Goal: Find specific page/section: Find specific page/section

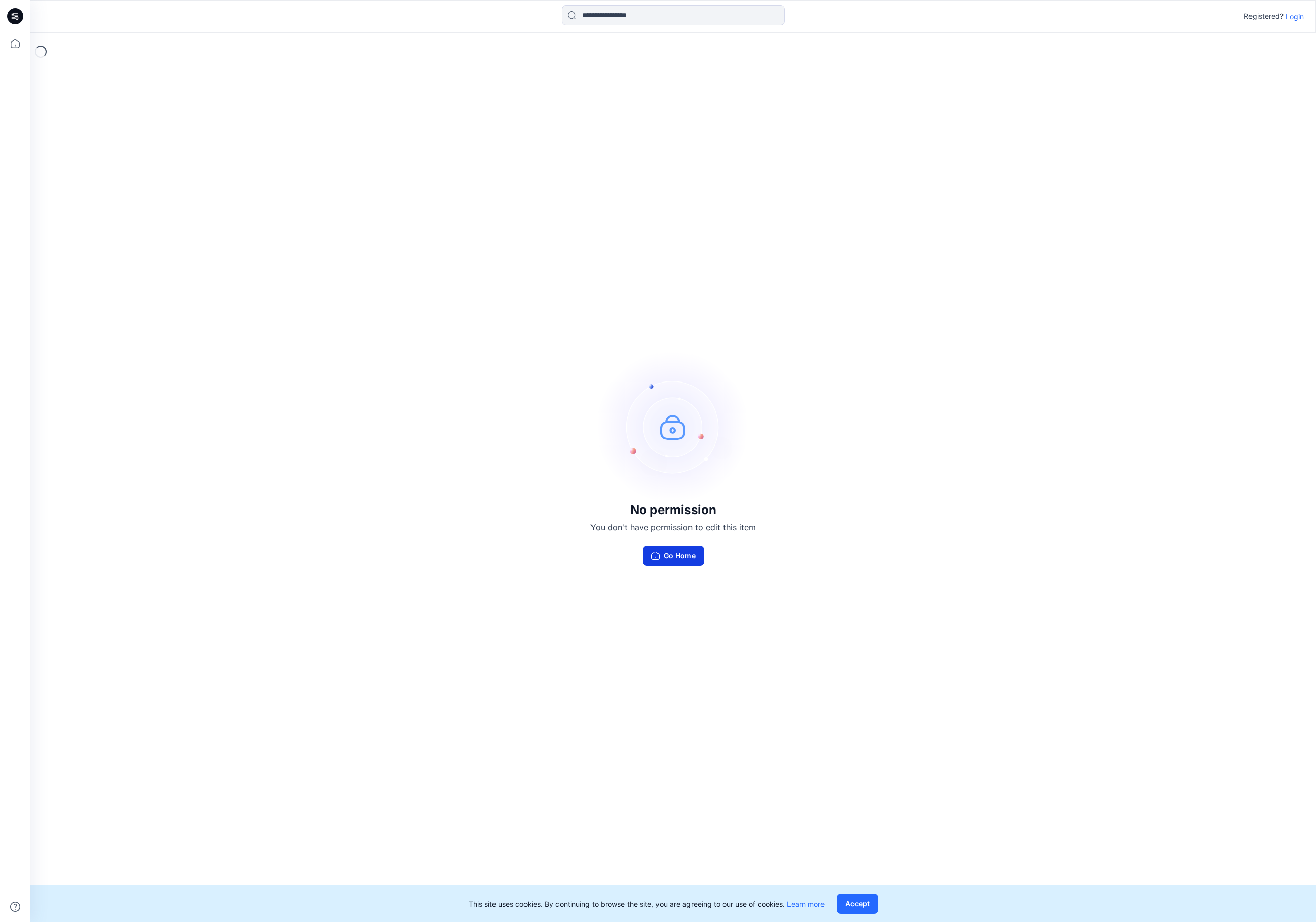
click at [670, 555] on button "Go Home" at bounding box center [673, 556] width 61 height 21
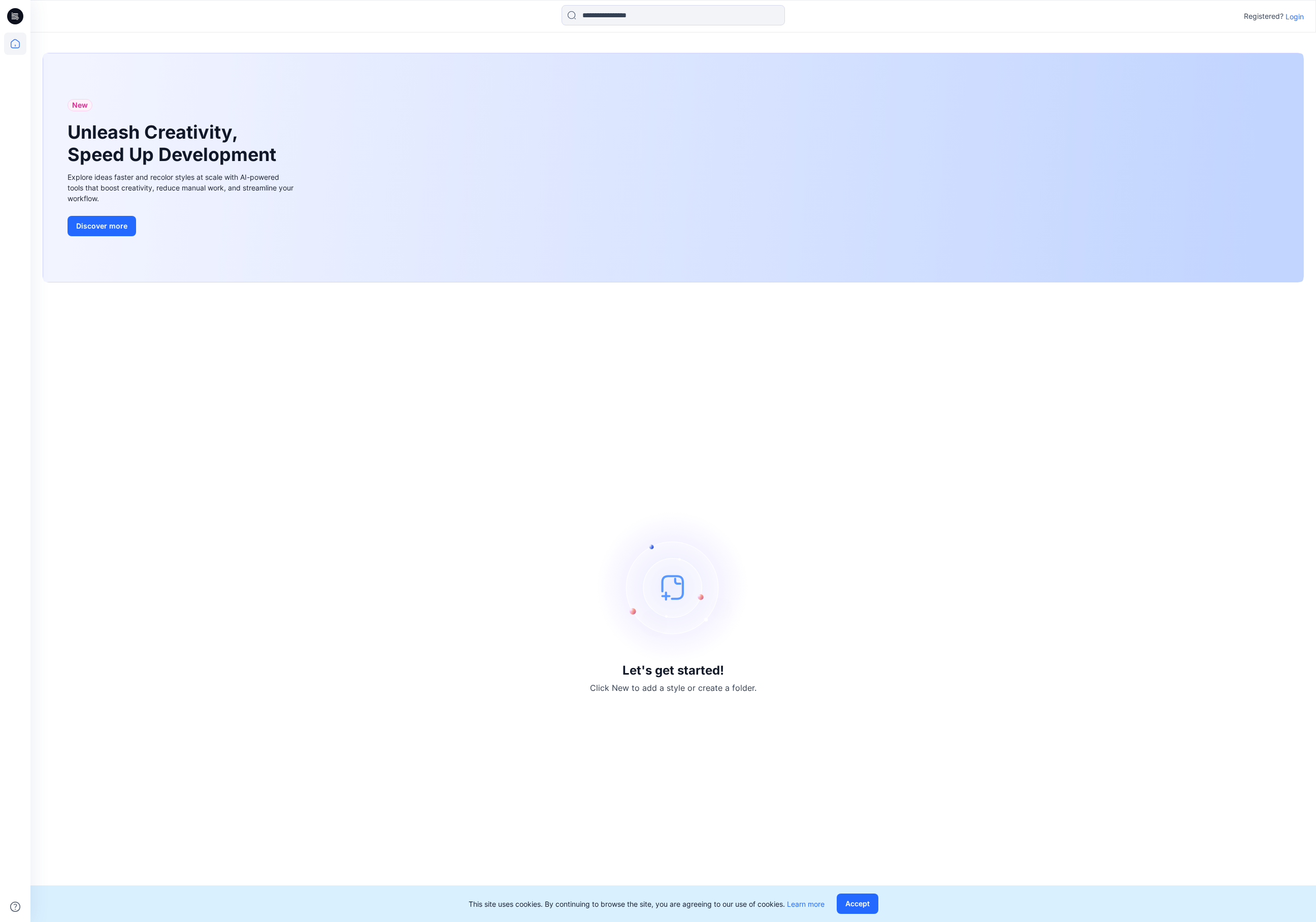
click at [1298, 15] on p "Login" at bounding box center [1295, 17] width 18 height 11
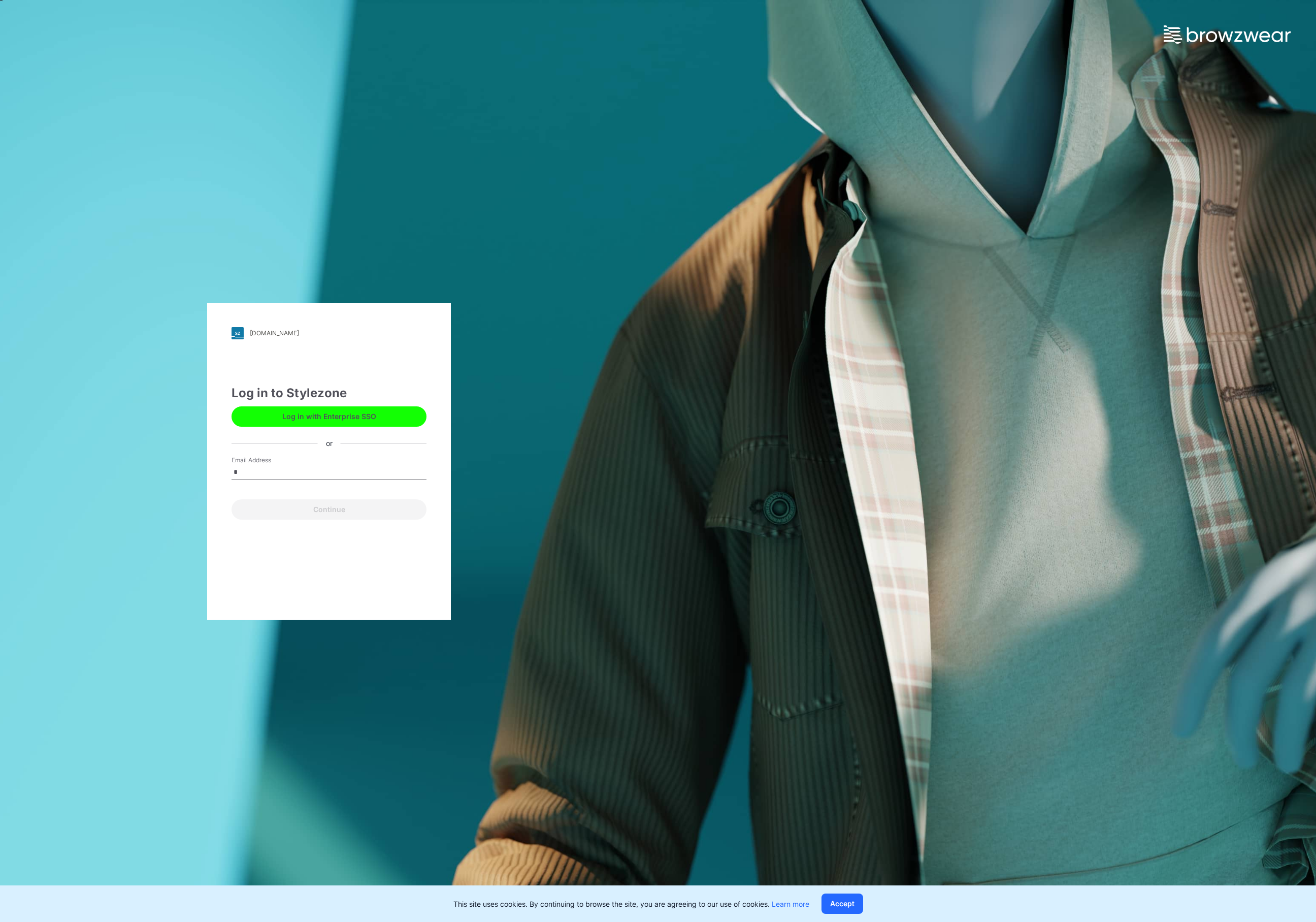
type input "**********"
click at [334, 508] on button "Continue" at bounding box center [329, 510] width 195 height 21
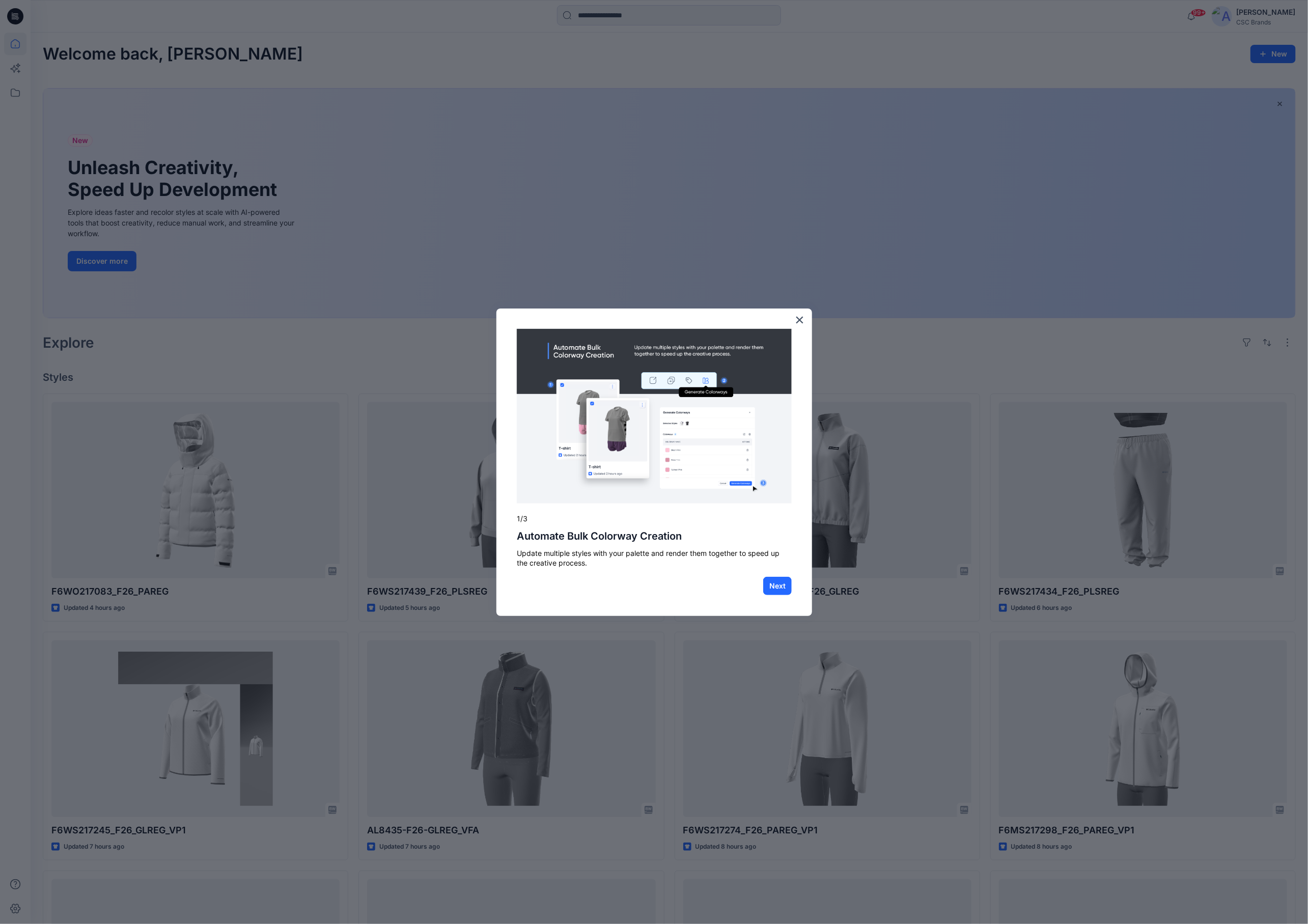
click at [805, 321] on div "× 1/3 Automate Bulk Colorway Creation Update multiple styles with your palette …" at bounding box center [654, 462] width 316 height 307
click at [790, 578] on button "Next" at bounding box center [778, 586] width 29 height 18
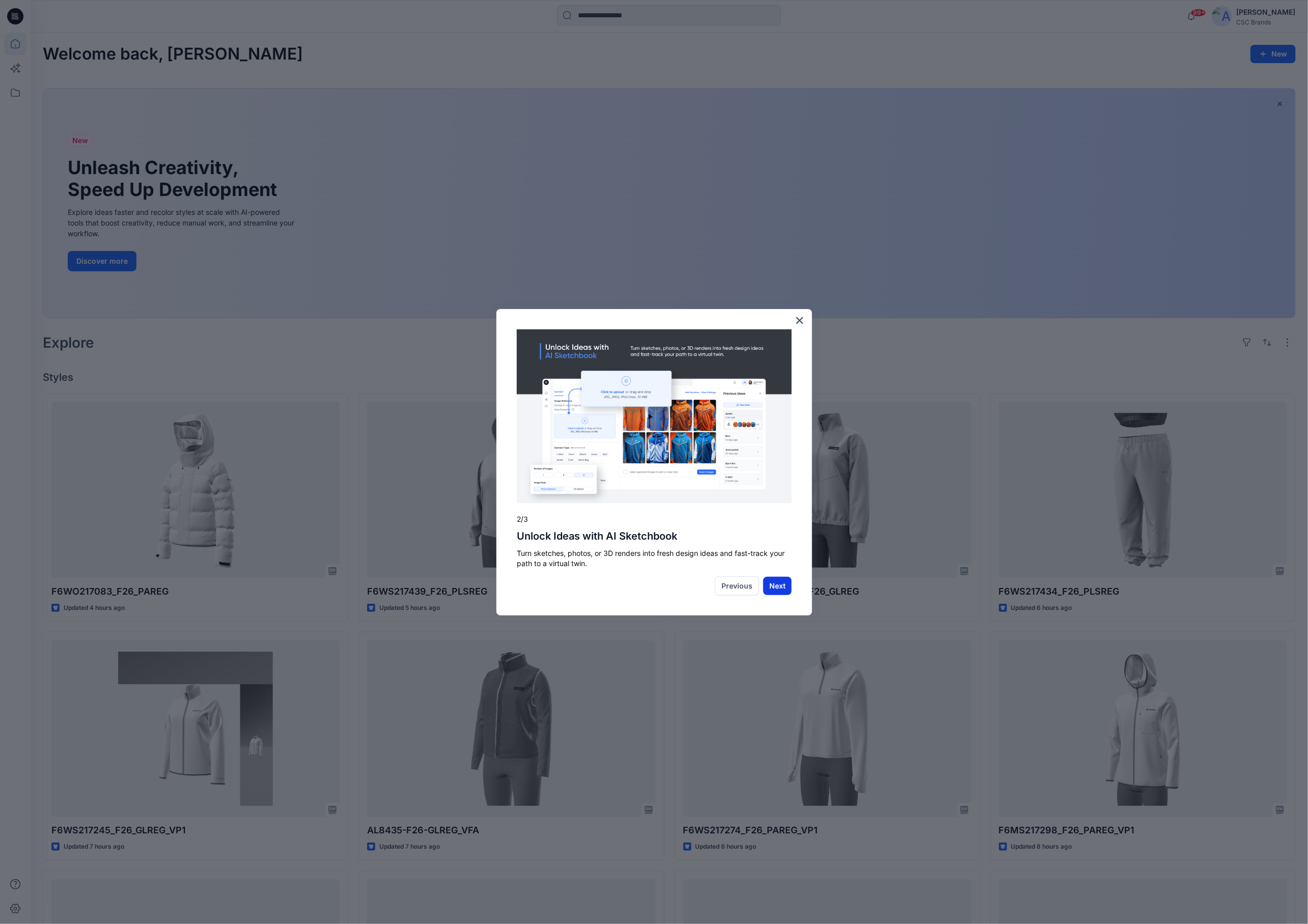
click at [787, 588] on button "Next" at bounding box center [778, 586] width 29 height 18
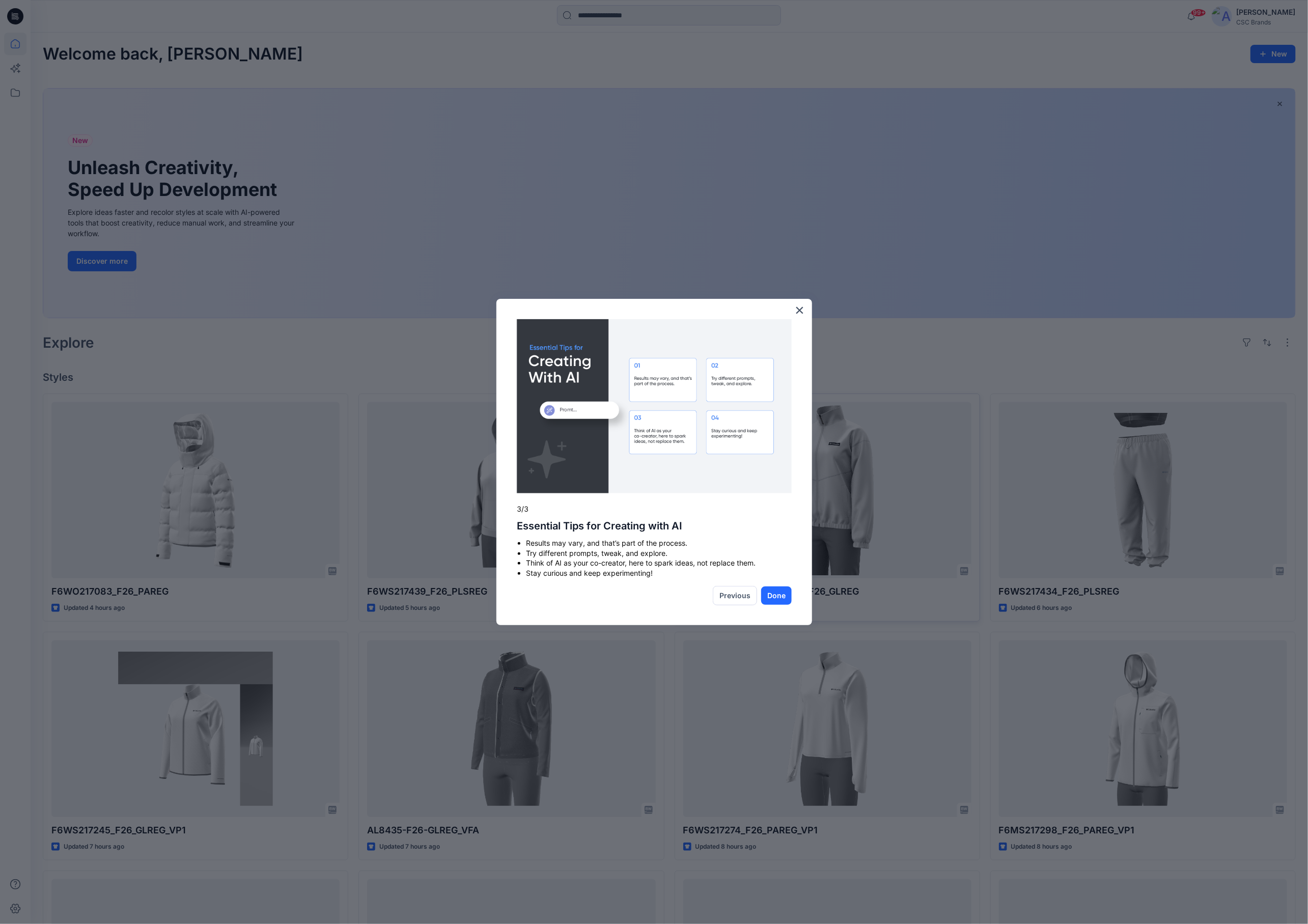
click at [780, 593] on button "Done" at bounding box center [776, 596] width 30 height 18
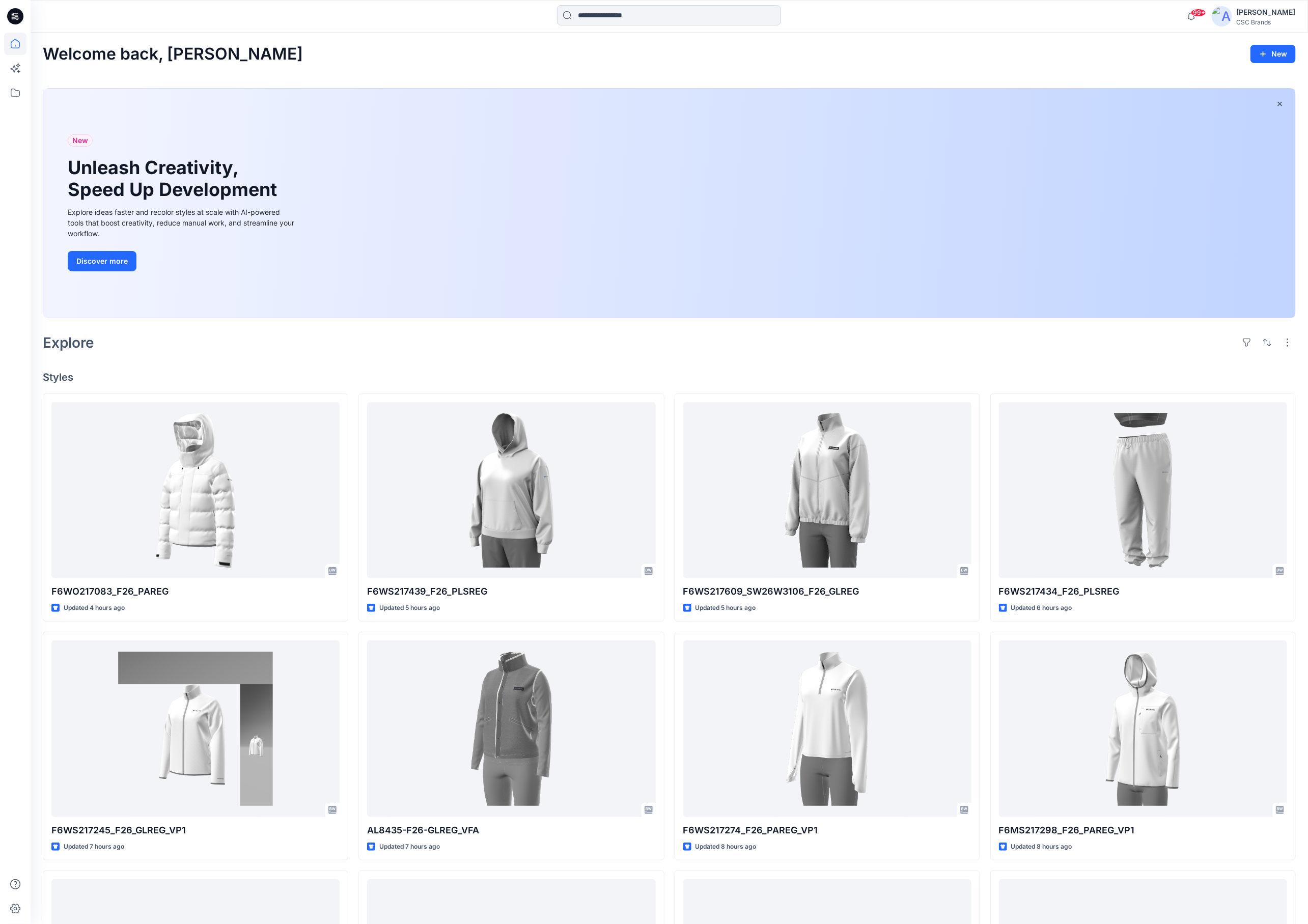
click at [616, 21] on input at bounding box center [669, 15] width 224 height 21
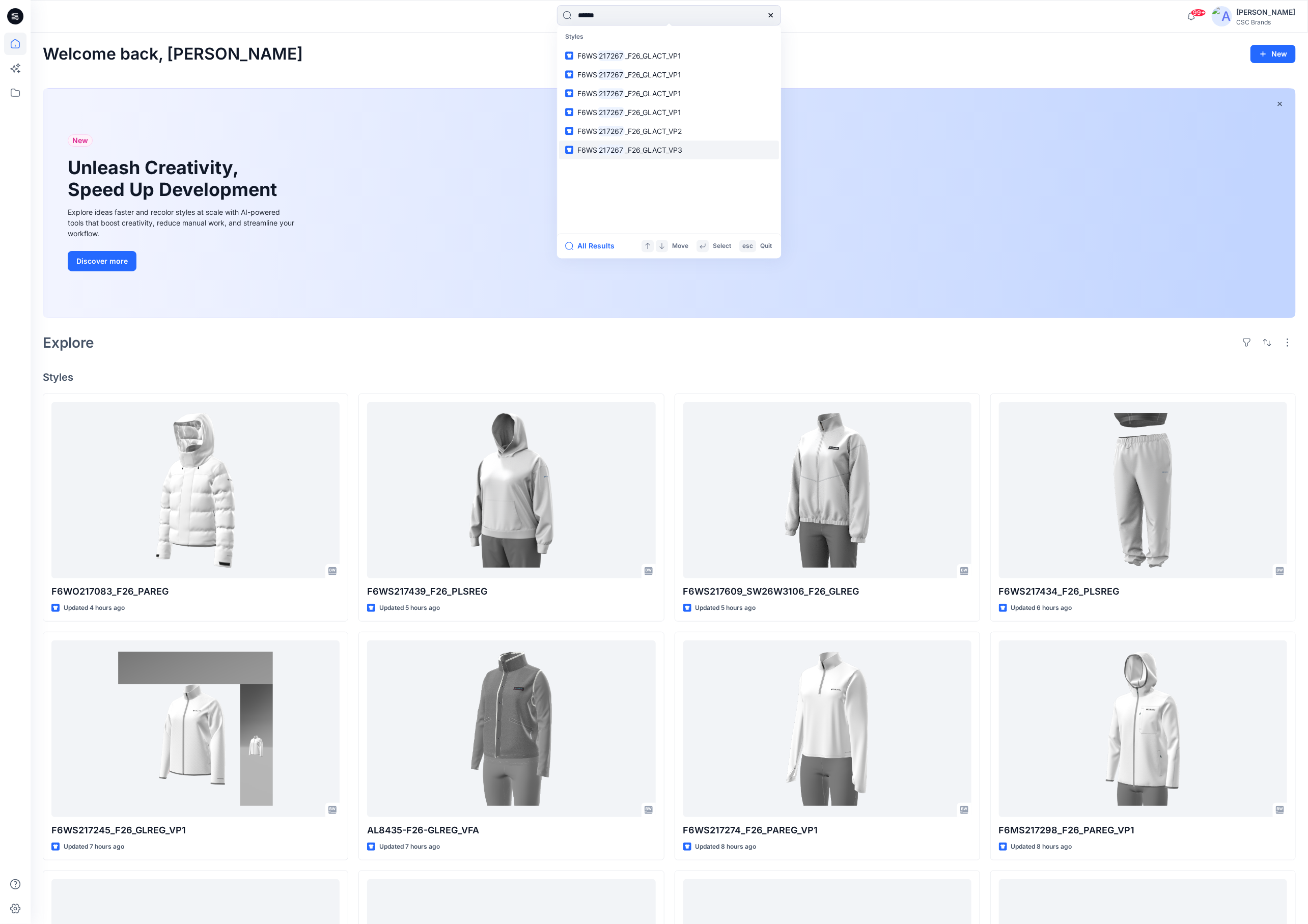
type input "******"
click at [616, 155] on link "F6WS 217267 _F26_GLACT_VP3" at bounding box center [669, 150] width 220 height 19
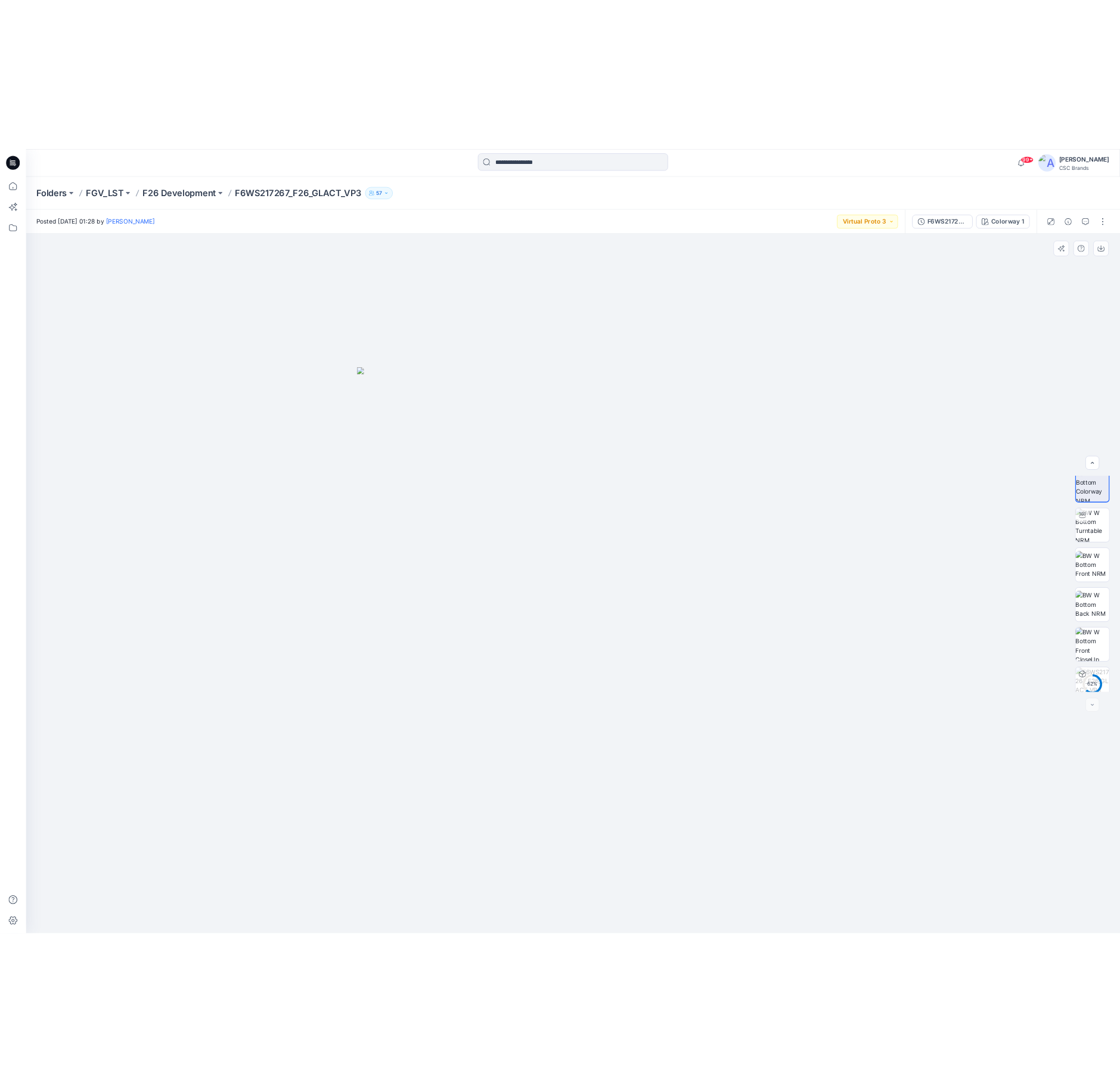
scroll to position [79, 0]
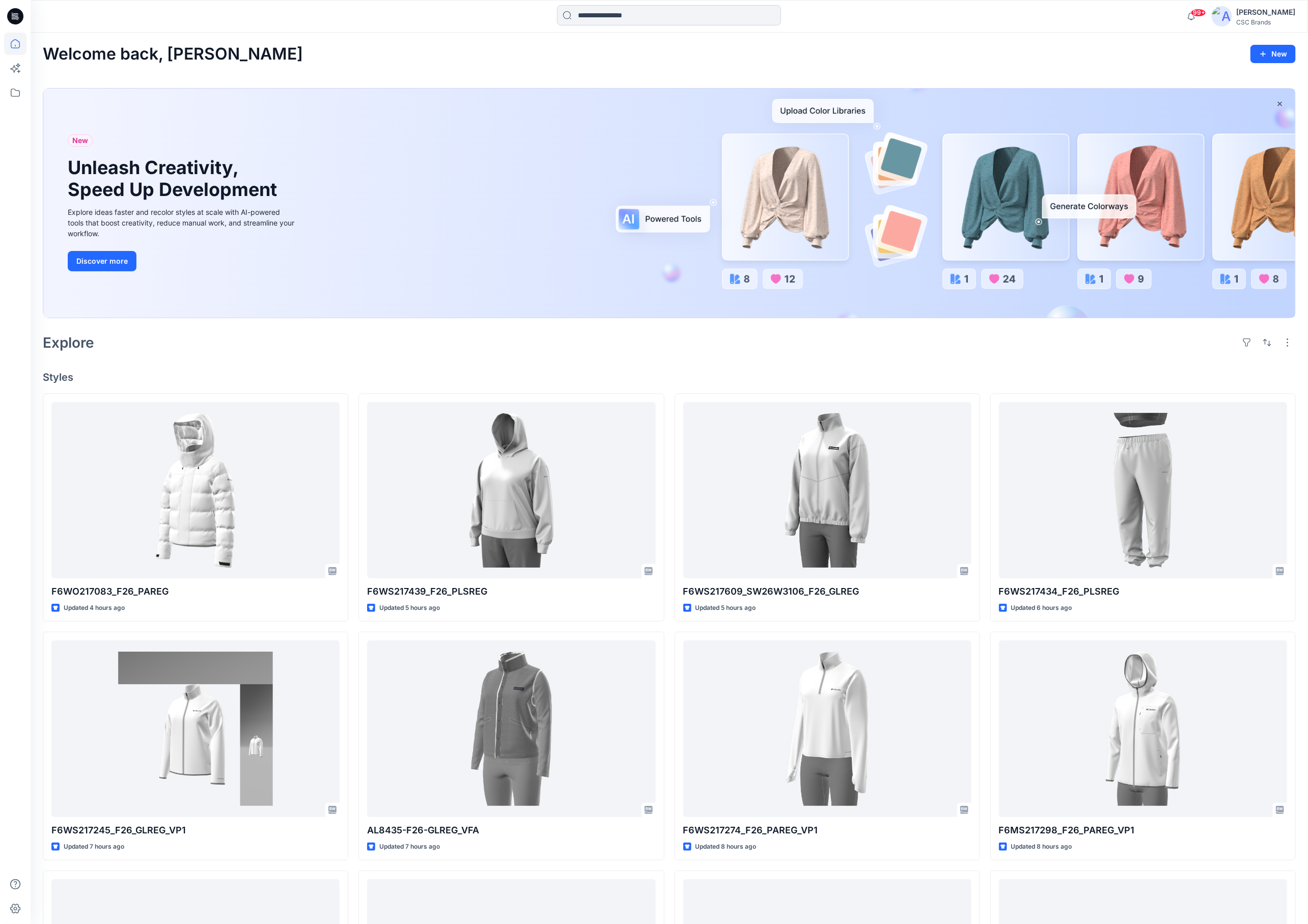
click at [625, 15] on input at bounding box center [669, 15] width 224 height 21
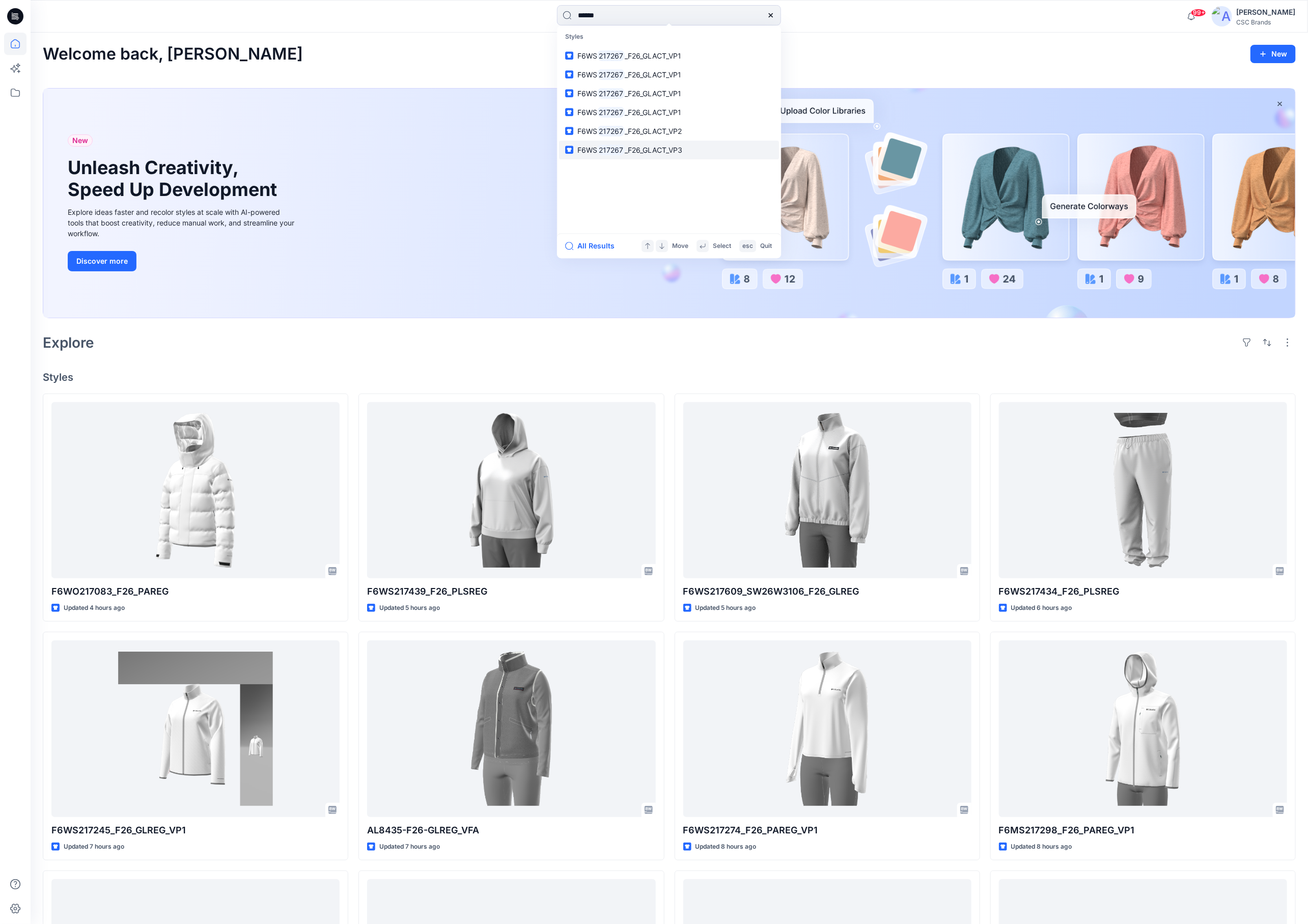
type input "******"
click at [612, 149] on mark "217267" at bounding box center [611, 150] width 28 height 11
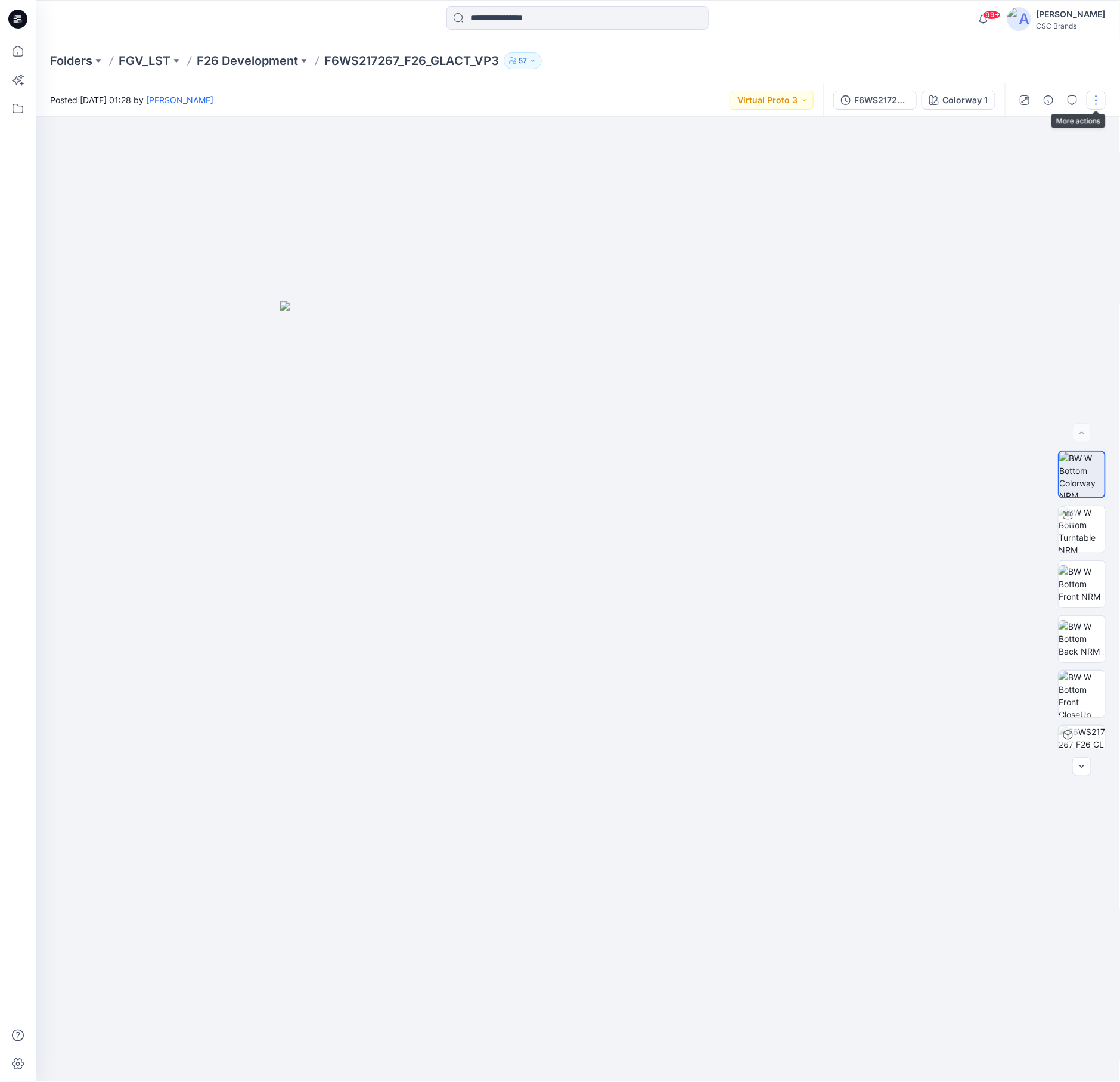
click at [1097, 101] on button "button" at bounding box center [1096, 100] width 19 height 19
click at [1061, 408] on div at bounding box center [578, 599] width 1084 height 965
click at [881, 99] on div "F6WS217267_F26_GLACT_VP3" at bounding box center [882, 100] width 55 height 13
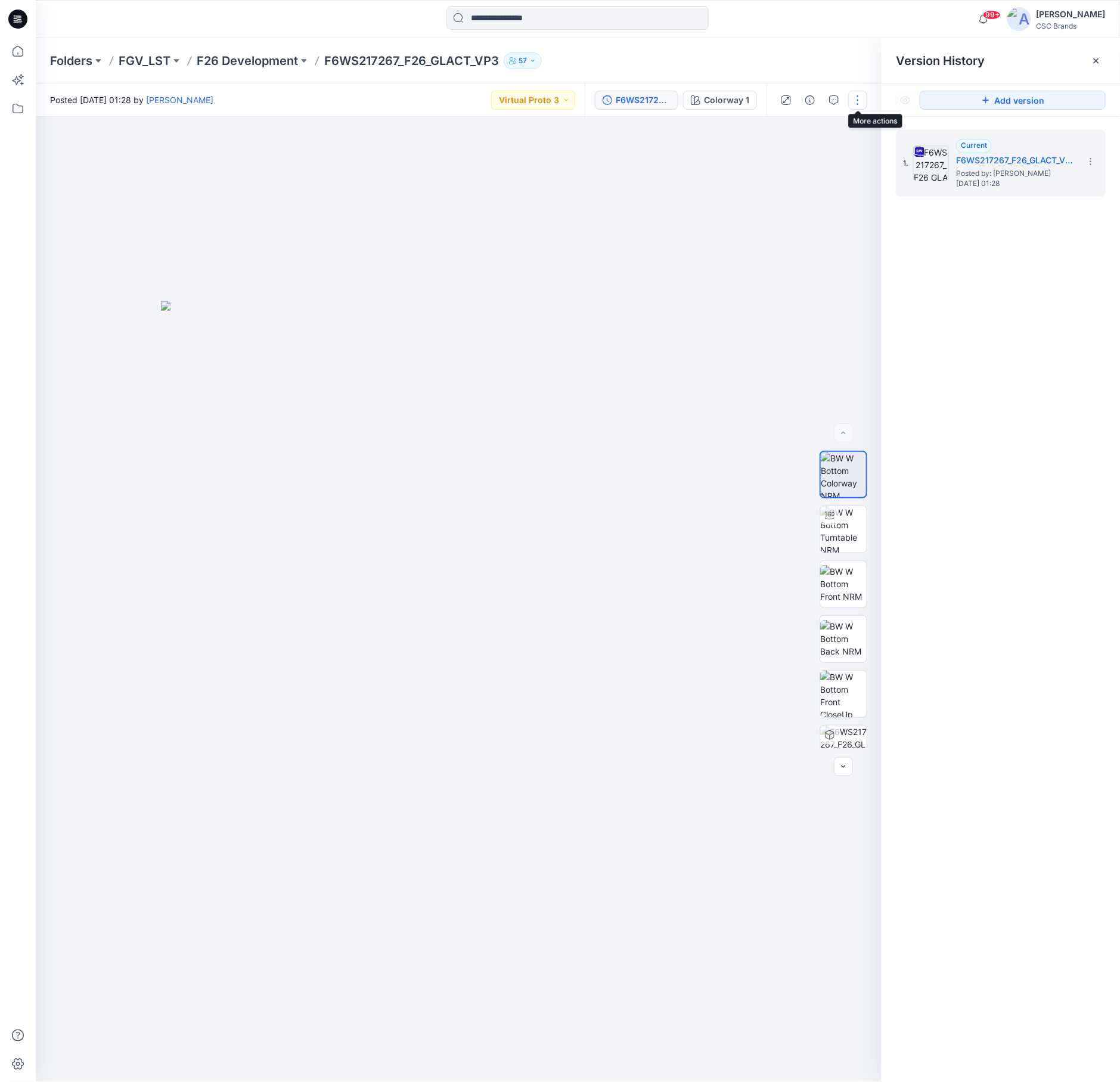
click at [862, 101] on button "button" at bounding box center [858, 100] width 19 height 19
click at [1024, 157] on h5 "F6WS217267_F26_GLACT_VP3" at bounding box center [1015, 160] width 119 height 14
click at [1097, 160] on section at bounding box center [1090, 161] width 19 height 19
click at [1001, 313] on div "1. Current F6WS217267_F26_GLACT_VP3 Posted by: Joseph Zhang Monday, August 25, …" at bounding box center [1000, 608] width 238 height 983
click at [862, 99] on button "button" at bounding box center [858, 100] width 19 height 19
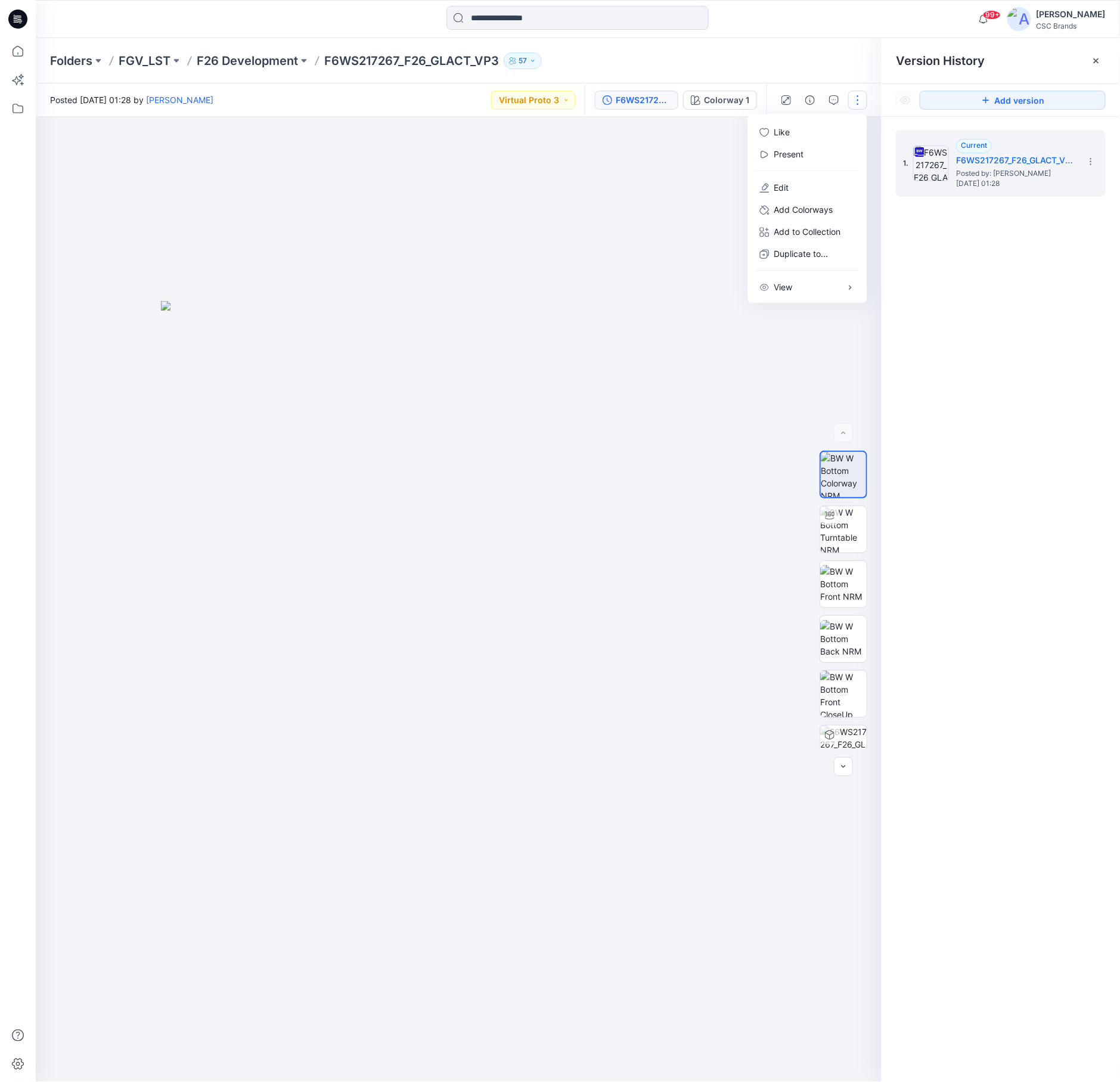
click at [1004, 293] on div "1. Current F6WS217267_F26_GLACT_VP3 Posted by: Joseph Zhang Monday, August 25, …" at bounding box center [1000, 608] width 238 height 983
